Goal: Navigation & Orientation: Go to known website

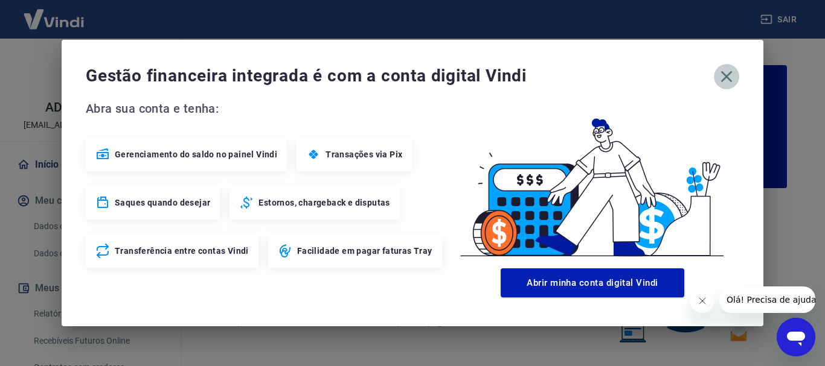
click at [733, 70] on icon "button" at bounding box center [725, 76] width 19 height 19
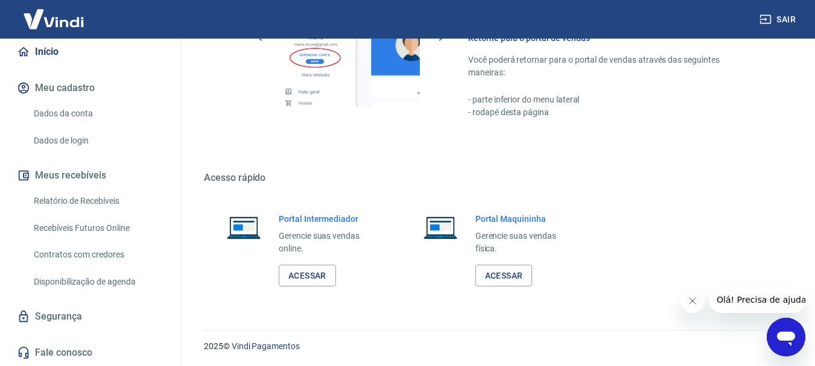
scroll to position [749, 0]
click at [314, 275] on link "Acessar" at bounding box center [307, 275] width 57 height 22
